Goal: Check status: Check status

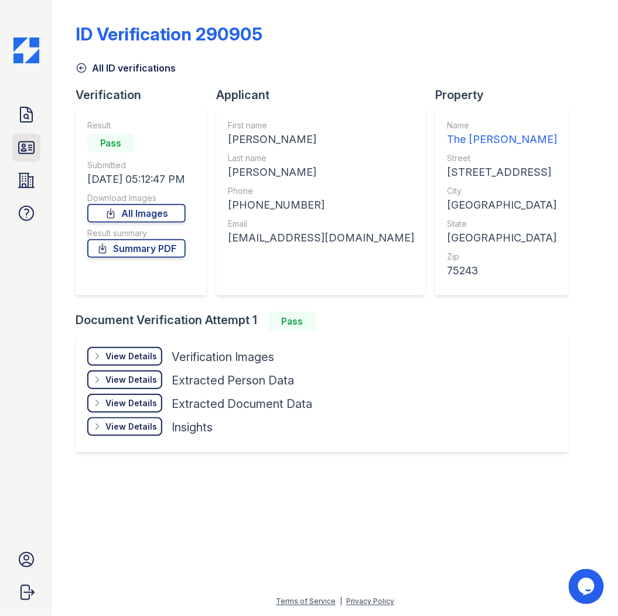
click at [25, 142] on icon at bounding box center [26, 148] width 15 height 12
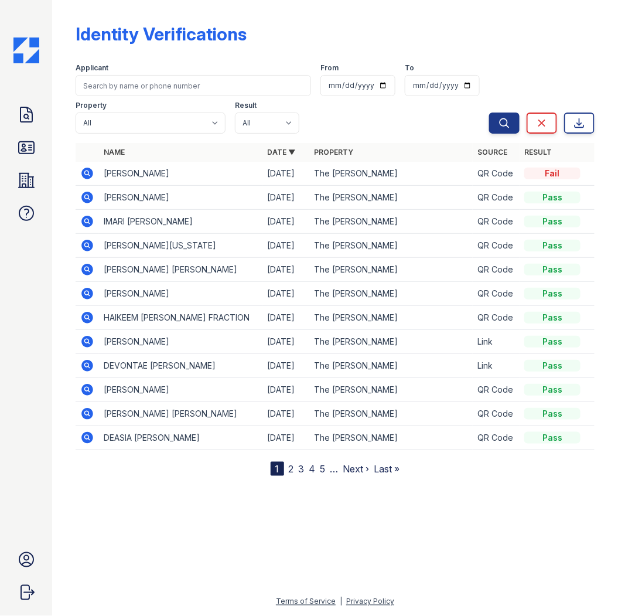
click at [83, 174] on icon at bounding box center [87, 174] width 12 height 12
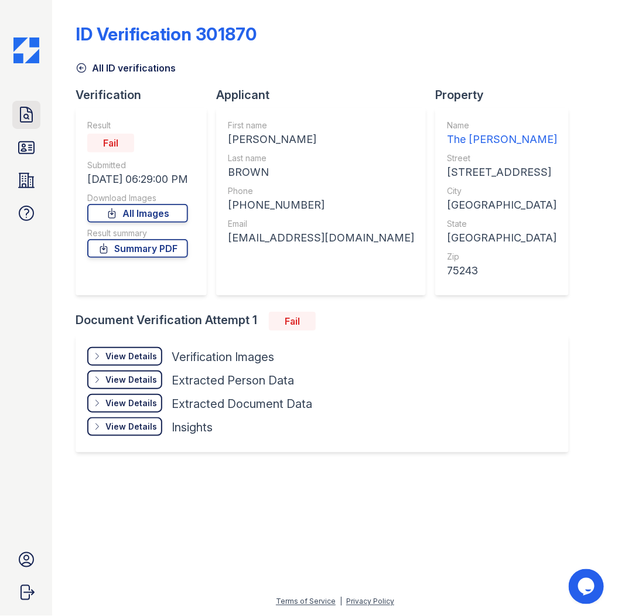
click at [25, 126] on link "Doc Verifications" at bounding box center [26, 115] width 28 height 28
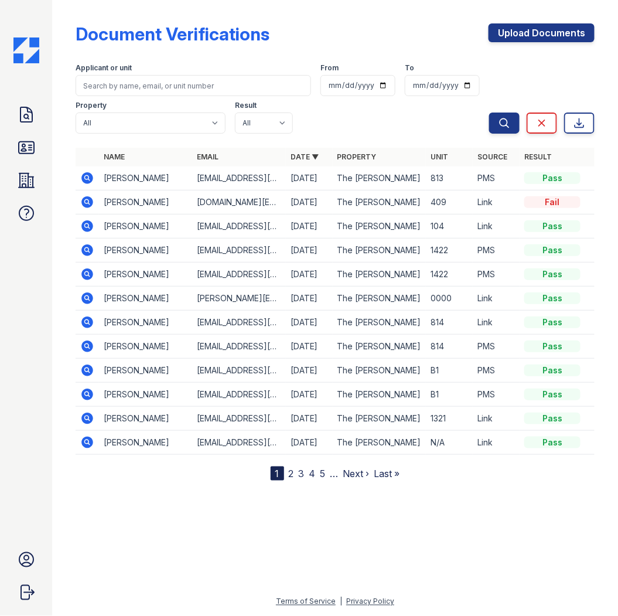
click at [26, 149] on icon at bounding box center [26, 147] width 19 height 19
